Goal: Information Seeking & Learning: Check status

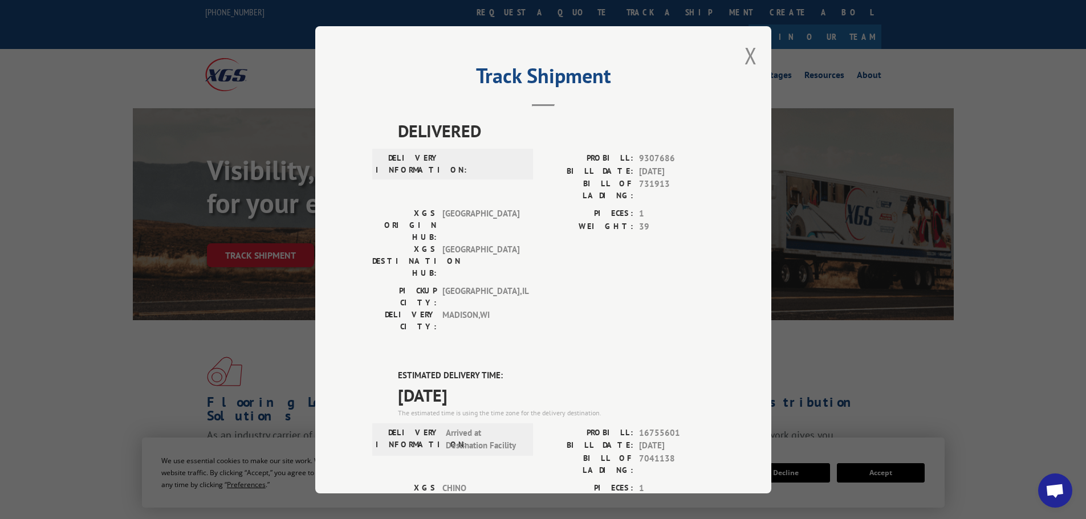
scroll to position [114, 0]
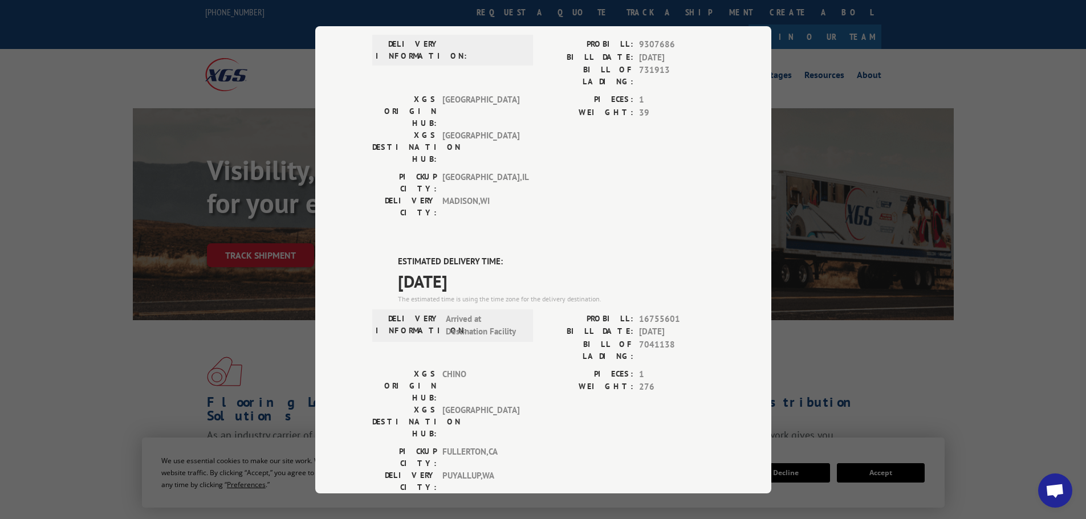
drag, startPoint x: 43, startPoint y: 362, endPoint x: 86, endPoint y: 360, distance: 43.4
click at [48, 362] on div "Track Shipment DELIVERED DELIVERY INFORMATION: PROBILL: 9307686 BILL DATE: [DAT…" at bounding box center [543, 259] width 1086 height 519
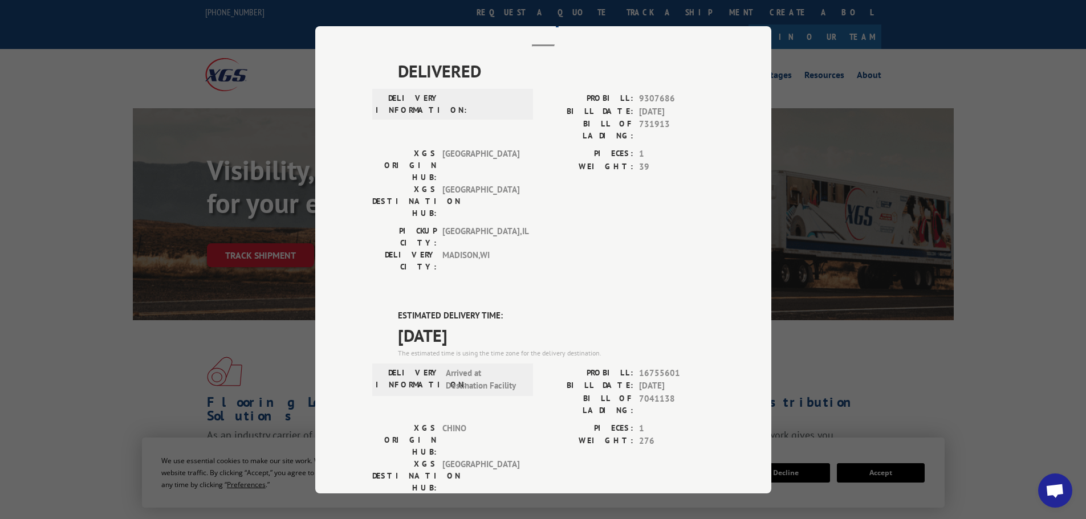
scroll to position [0, 0]
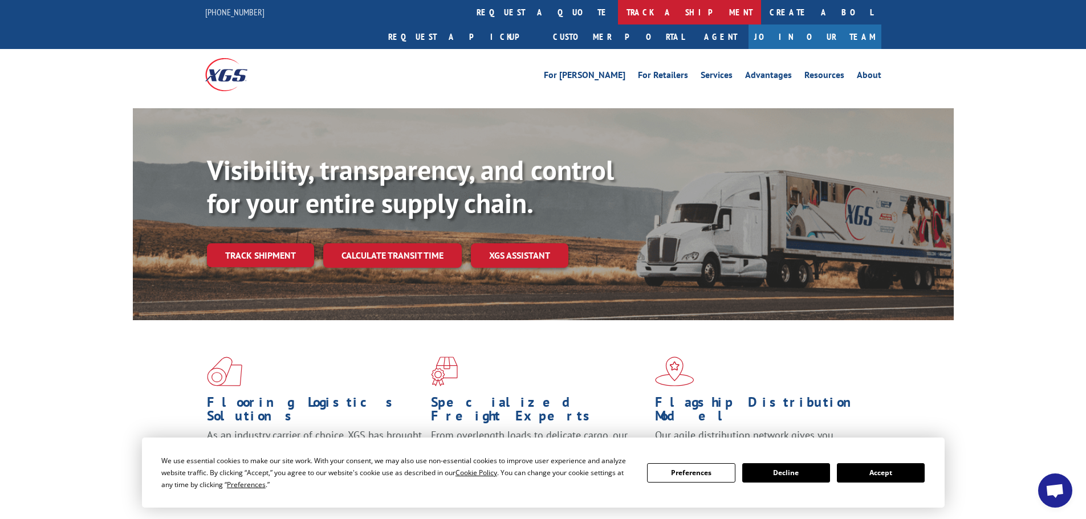
click at [618, 11] on link "track a shipment" at bounding box center [689, 12] width 143 height 25
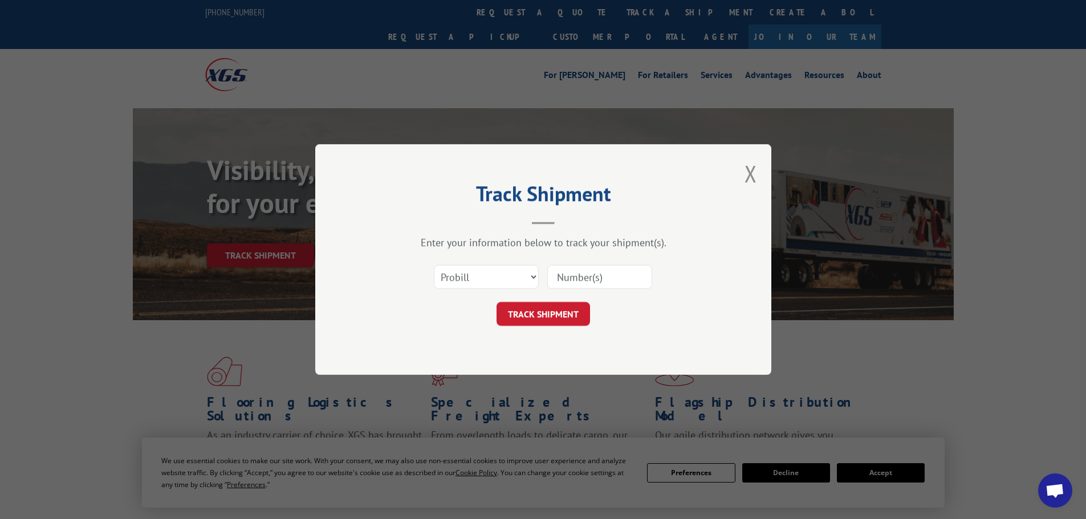
click at [454, 291] on div "Select category... Probill BOL PO" at bounding box center [543, 277] width 342 height 38
click at [462, 282] on select "Select category... Probill BOL PO" at bounding box center [486, 277] width 105 height 24
select select "po"
click at [434, 265] on select "Select category... Probill BOL PO" at bounding box center [486, 277] width 105 height 24
click at [580, 273] on input at bounding box center [599, 277] width 105 height 24
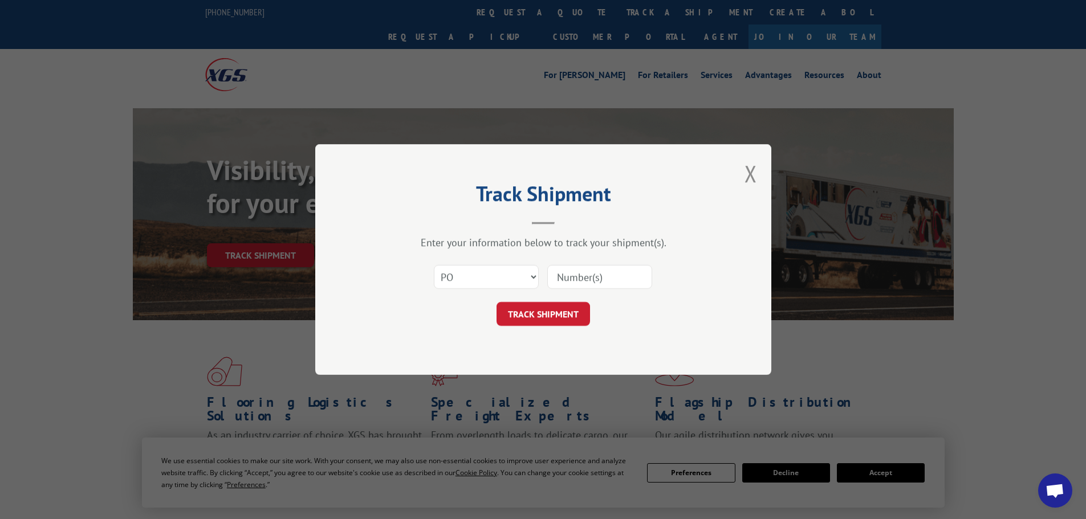
paste input "09534414"
type input "09534414"
click at [527, 327] on div "Track Shipment Enter your information below to track your shipment(s). Select c…" at bounding box center [543, 259] width 456 height 231
click at [531, 315] on button "TRACK SHIPMENT" at bounding box center [542, 314] width 93 height 24
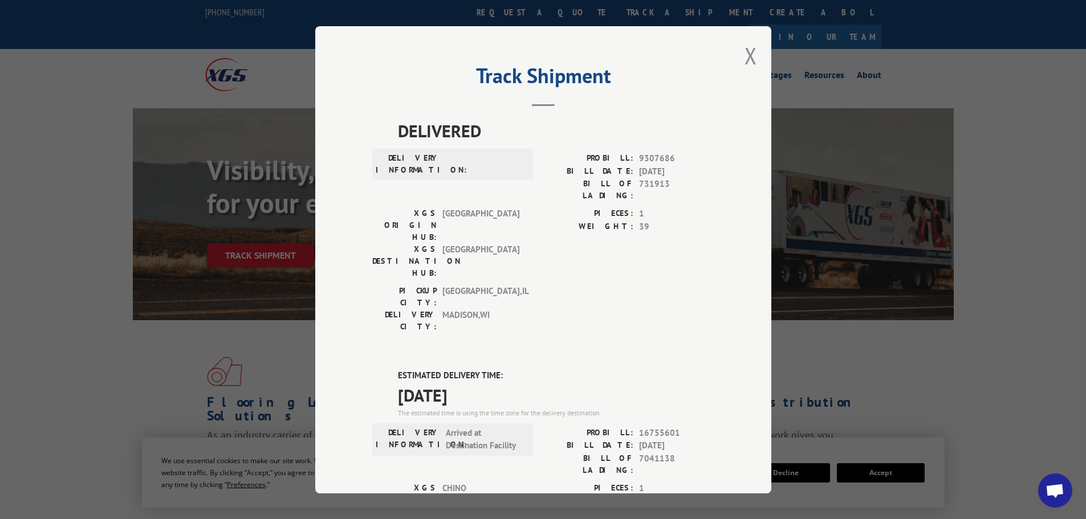
click at [753, 48] on div "Track Shipment DELIVERED DELIVERY INFORMATION: PROBILL: 9307686 BILL DATE: [DAT…" at bounding box center [543, 259] width 456 height 467
click at [746, 53] on button "Close modal" at bounding box center [750, 55] width 13 height 30
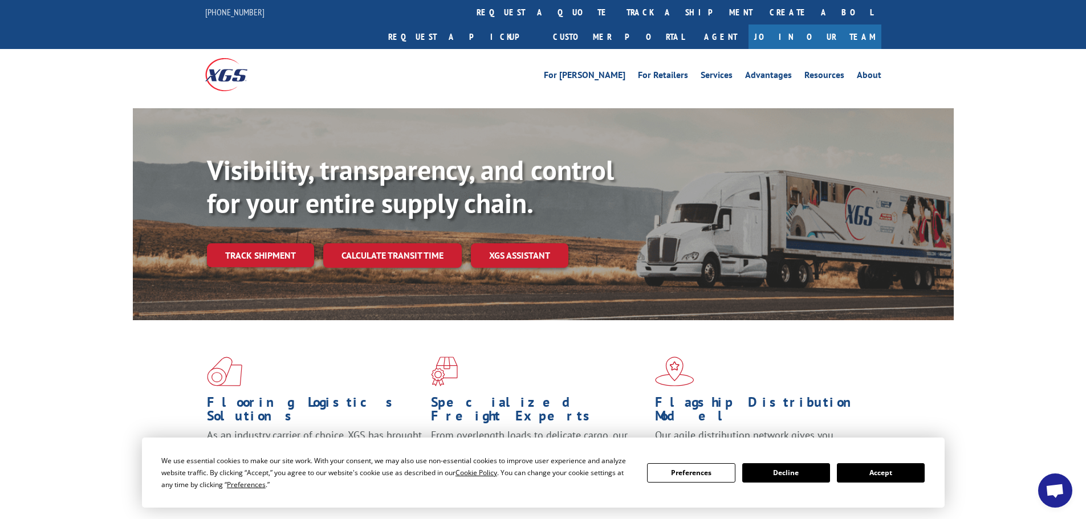
click at [618, 15] on link "track a shipment" at bounding box center [689, 12] width 143 height 25
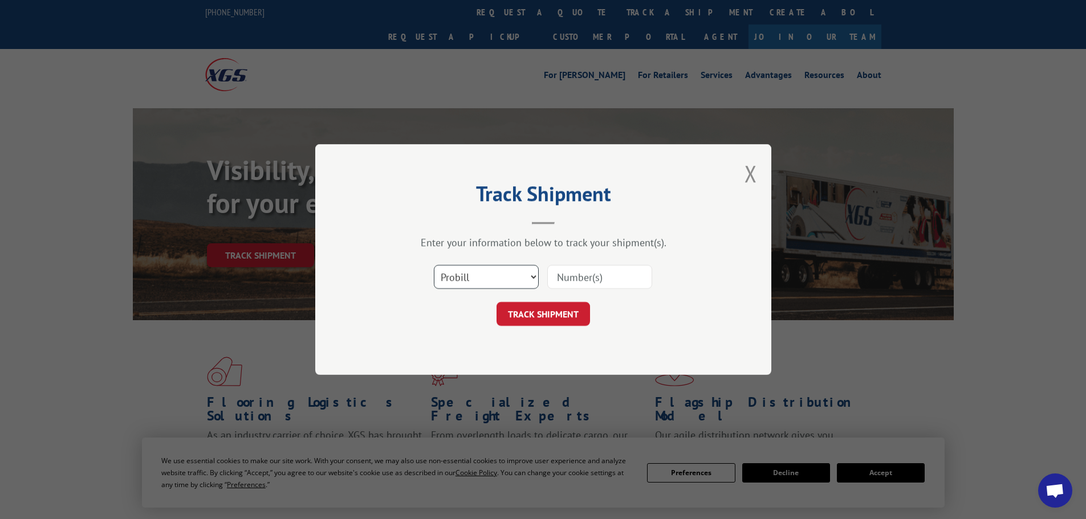
click at [458, 287] on select "Select category... Probill BOL PO" at bounding box center [486, 277] width 105 height 24
select select "po"
click at [434, 265] on select "Select category... Probill BOL PO" at bounding box center [486, 277] width 105 height 24
click at [598, 269] on input at bounding box center [599, 277] width 105 height 24
paste input "09534532"
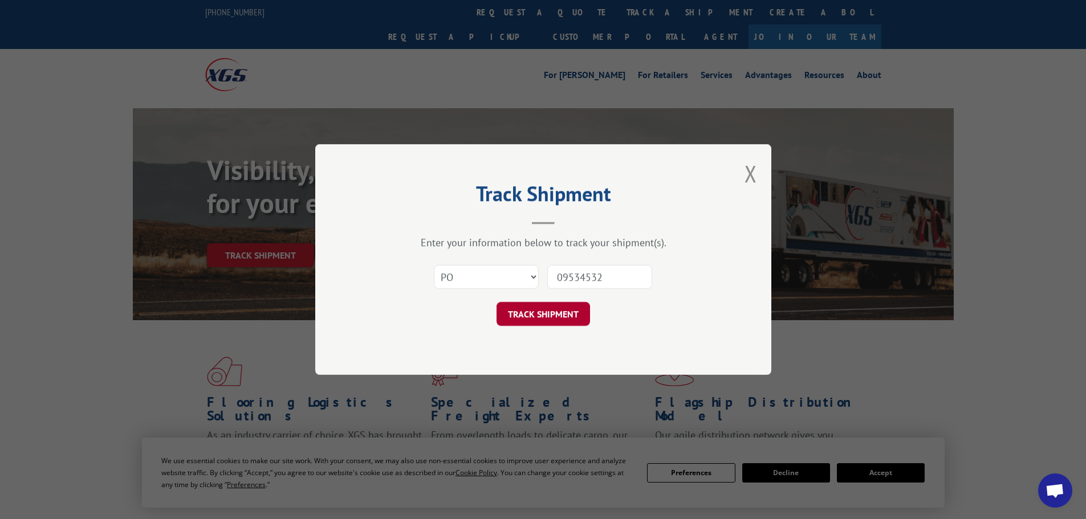
type input "09534532"
click at [528, 311] on button "TRACK SHIPMENT" at bounding box center [542, 314] width 93 height 24
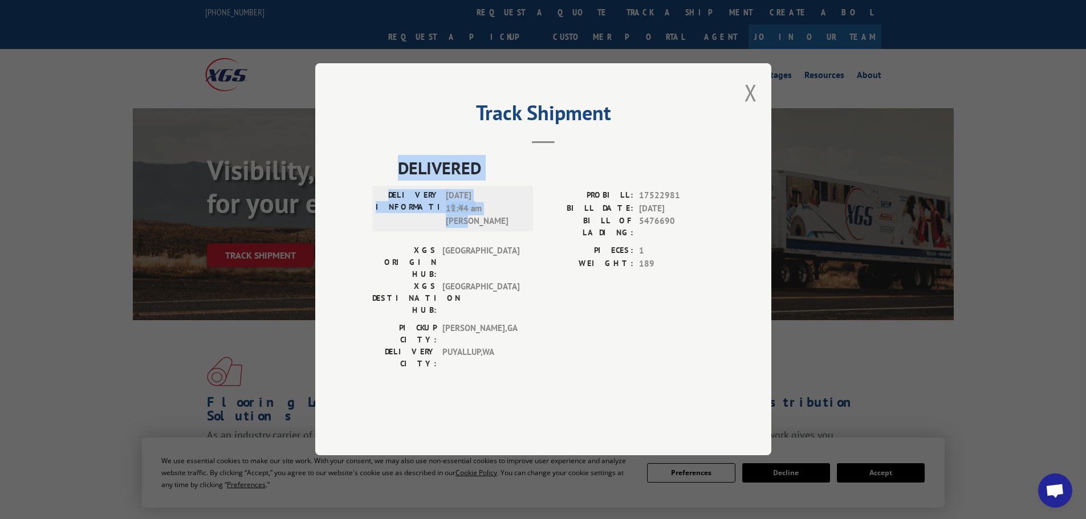
drag, startPoint x: 400, startPoint y: 197, endPoint x: 499, endPoint y: 252, distance: 113.5
click at [499, 252] on div "DELIVERED DELIVERY INFORMATION: 10/01/2025 11:44 am Tasha PROBILL: 17522981 BIL…" at bounding box center [543, 266] width 342 height 221
copy div "DELIVERED DELIVERY INFORMATION: 10/01/2025 11:44 am Tasha"
drag, startPoint x: 749, startPoint y: 131, endPoint x: 733, endPoint y: 123, distance: 17.8
click at [749, 108] on button "Close modal" at bounding box center [750, 93] width 13 height 30
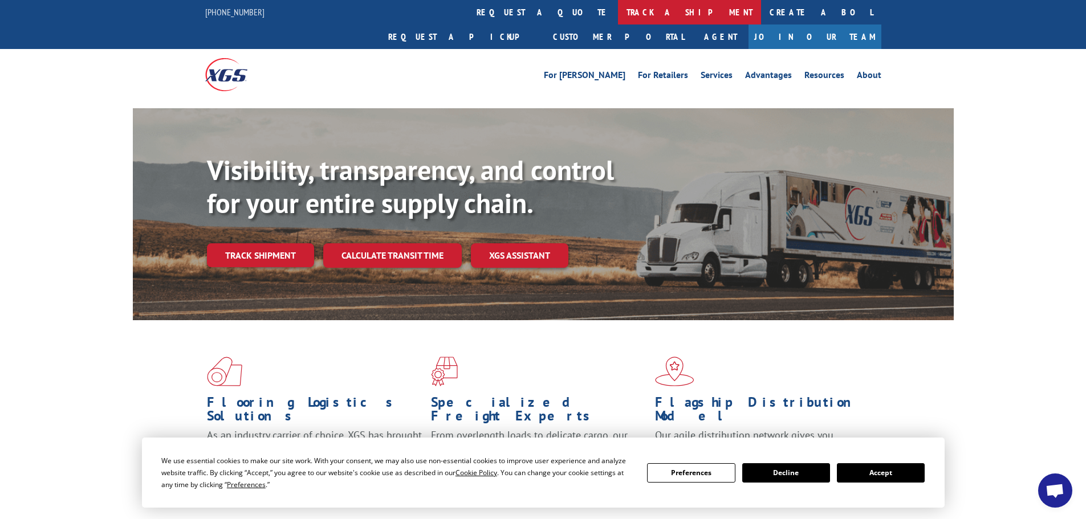
click at [618, 13] on link "track a shipment" at bounding box center [689, 12] width 143 height 25
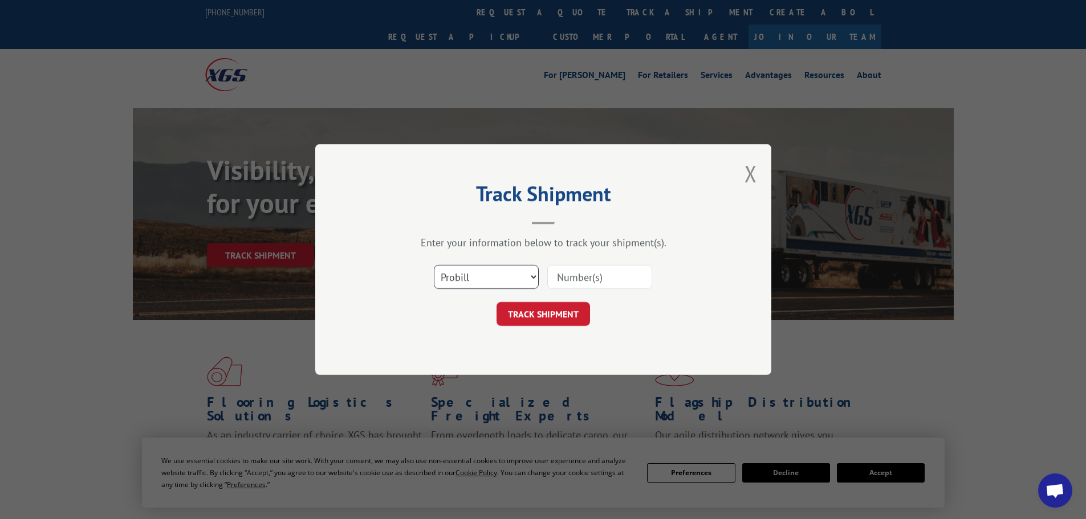
click at [498, 279] on select "Select category... Probill BOL PO" at bounding box center [486, 277] width 105 height 24
select select "po"
click at [434, 265] on select "Select category... Probill BOL PO" at bounding box center [486, 277] width 105 height 24
drag, startPoint x: 598, startPoint y: 269, endPoint x: 597, endPoint y: 277, distance: 8.1
click at [598, 275] on input at bounding box center [599, 277] width 105 height 24
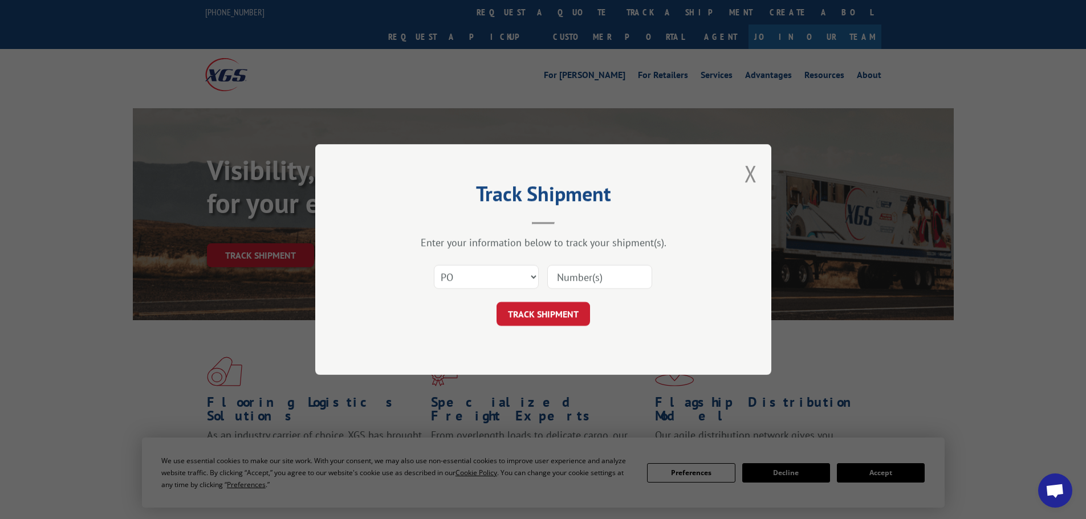
paste input "09534564"
type input "09534564"
click at [544, 319] on button "TRACK SHIPMENT" at bounding box center [542, 314] width 93 height 24
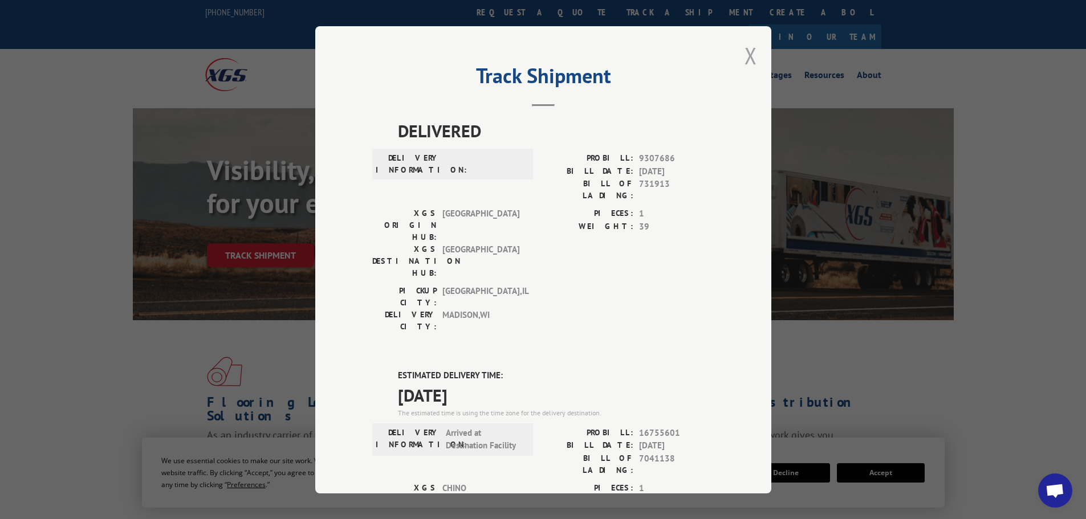
click at [749, 52] on button "Close modal" at bounding box center [750, 55] width 13 height 30
